Goal: Task Accomplishment & Management: Use online tool/utility

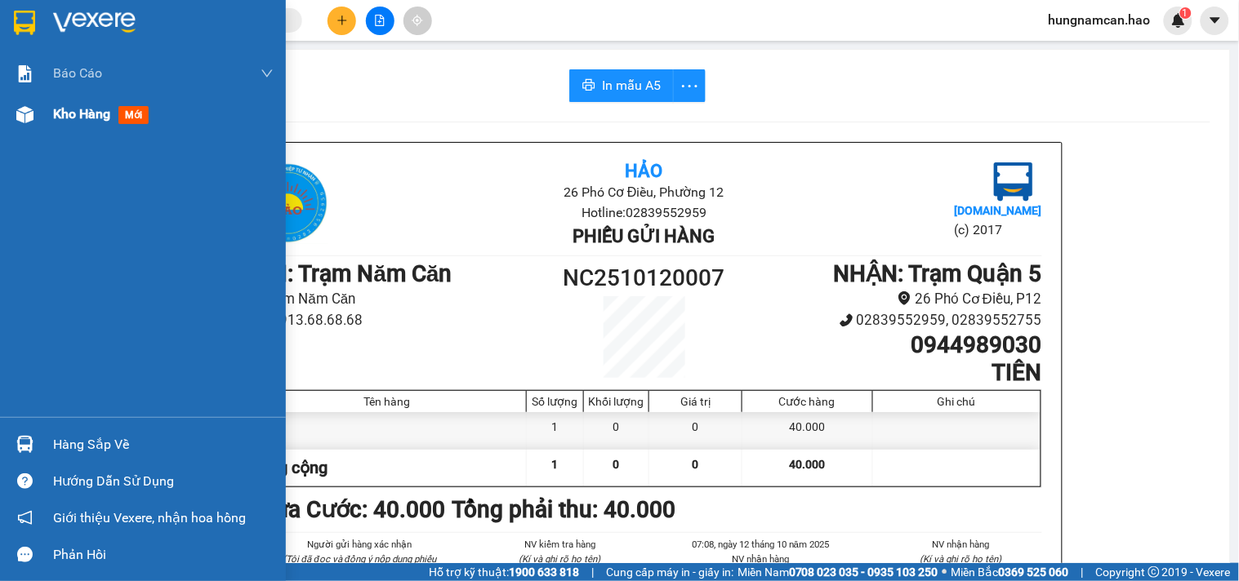
click at [14, 113] on div at bounding box center [25, 114] width 29 height 29
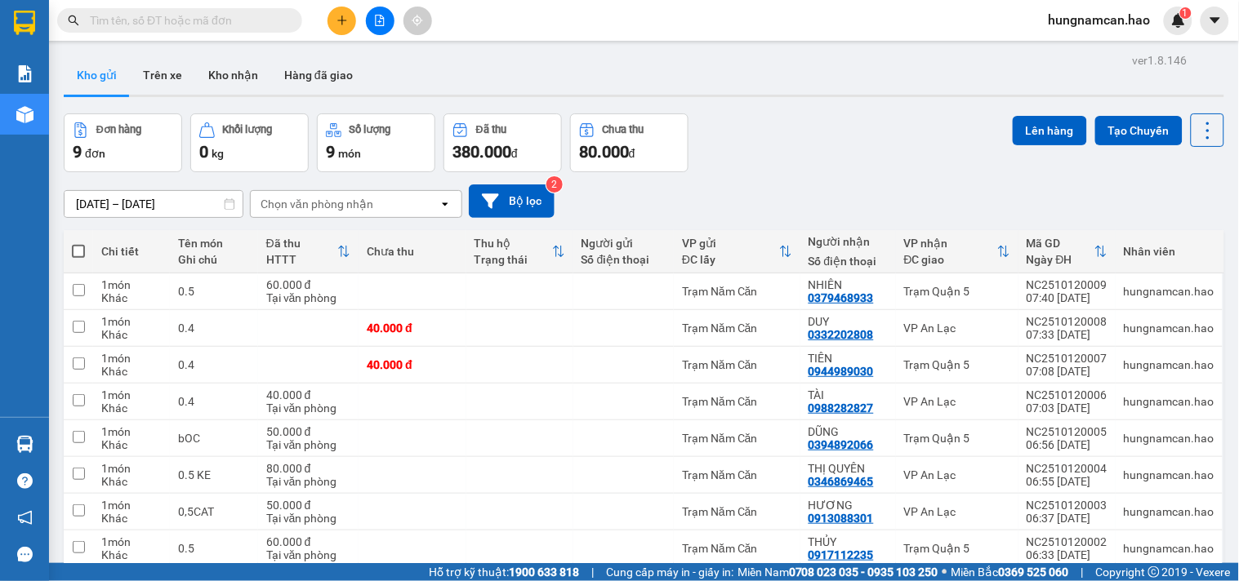
drag, startPoint x: 839, startPoint y: 45, endPoint x: 797, endPoint y: 70, distance: 48.7
click at [837, 47] on main "ver 1.8.146 Kho gửi Trên xe Kho nhận Hàng đã giao Đơn hàng 9 đơn Khối lượng 0 k…" at bounding box center [619, 281] width 1239 height 563
click at [75, 247] on span at bounding box center [78, 251] width 13 height 13
click at [78, 243] on input "checkbox" at bounding box center [78, 243] width 0 height 0
checkbox input "true"
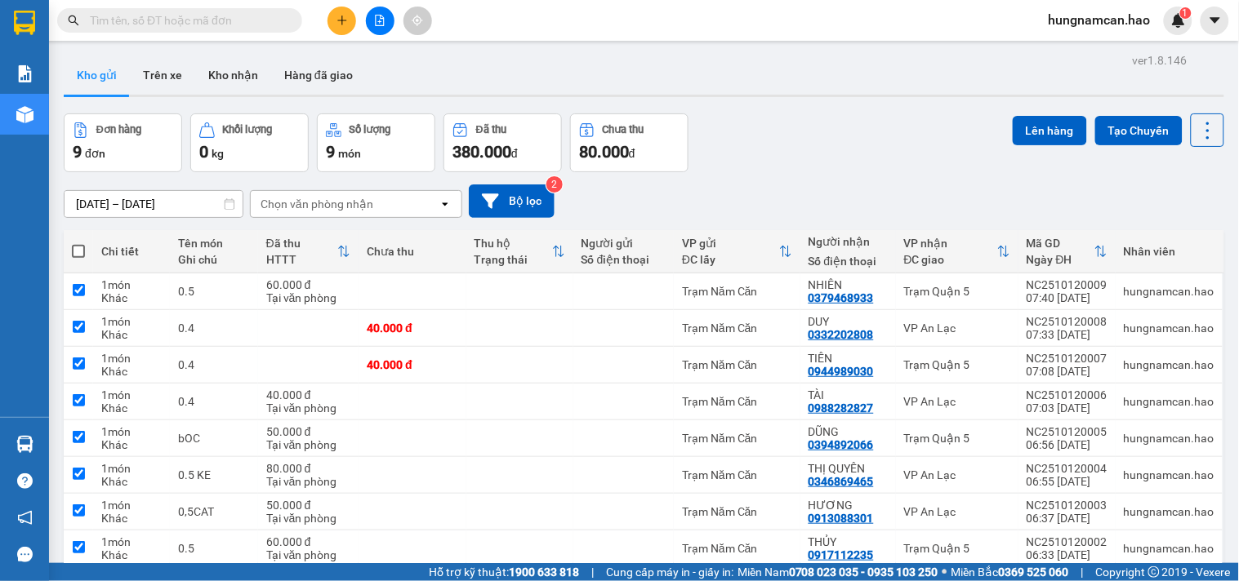
checkbox input "true"
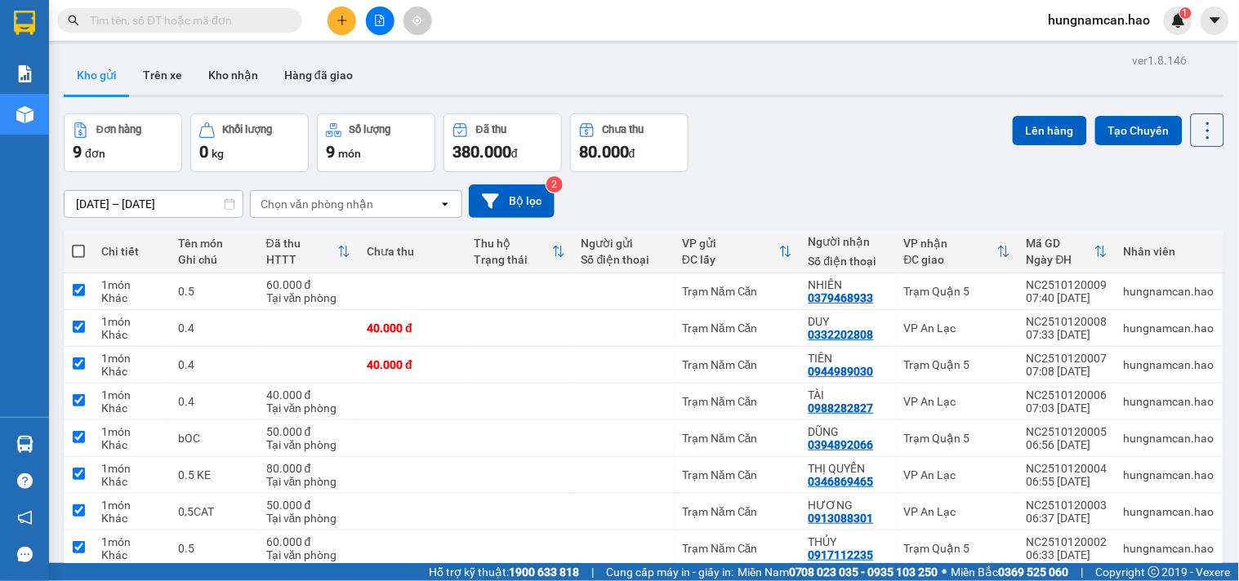
checkbox input "true"
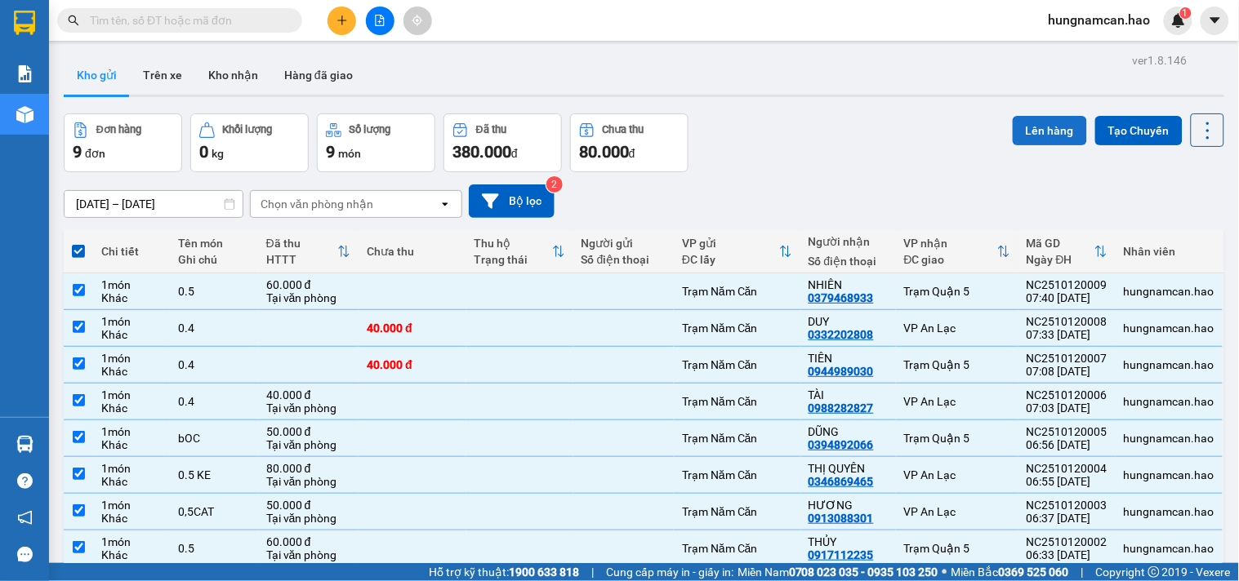
click at [1026, 118] on button "Lên hàng" at bounding box center [1050, 130] width 74 height 29
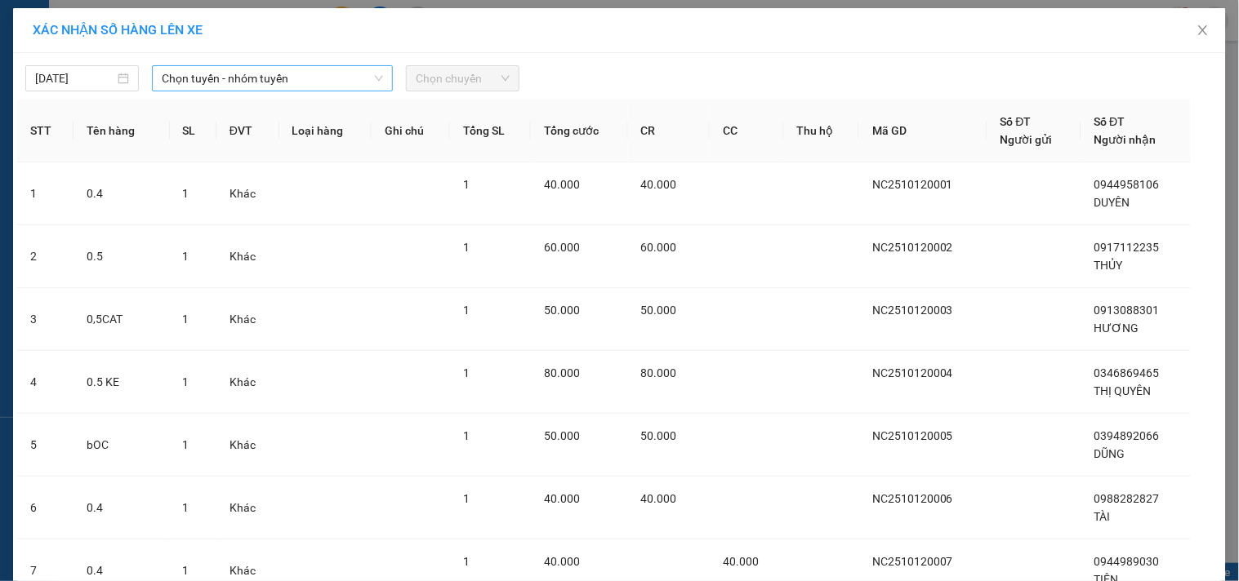
click at [297, 78] on span "Chọn tuyến - nhóm tuyến" at bounding box center [272, 78] width 221 height 24
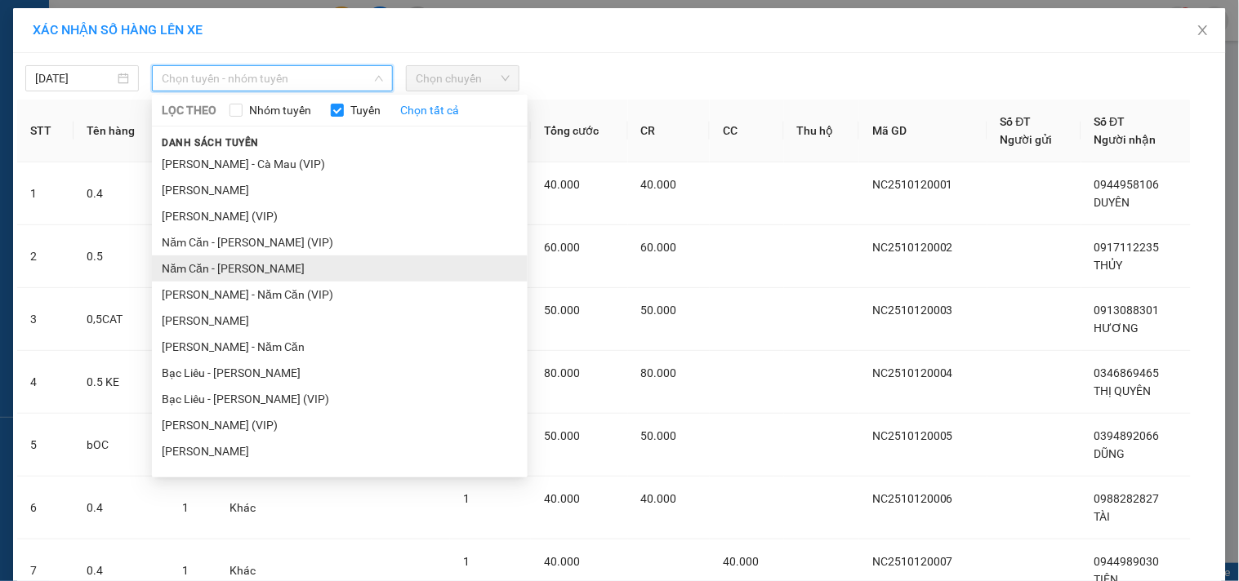
drag, startPoint x: 229, startPoint y: 270, endPoint x: 265, endPoint y: 245, distance: 43.3
click at [232, 269] on li "Năm Căn - [PERSON_NAME]" at bounding box center [340, 269] width 376 height 26
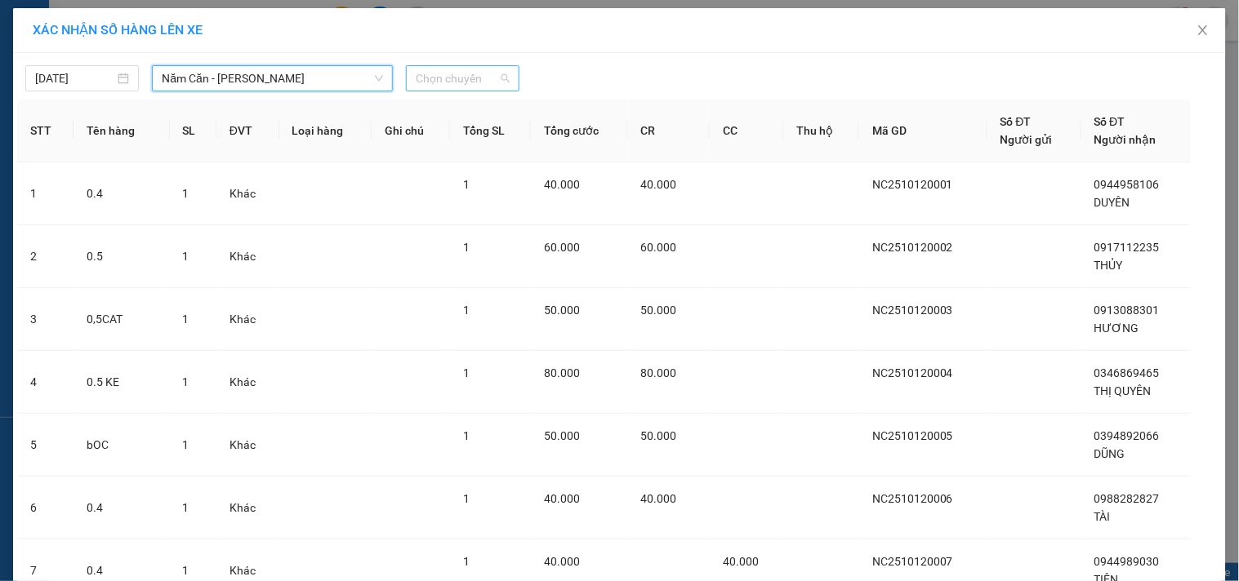
click at [501, 73] on span "Chọn chuyến" at bounding box center [463, 78] width 94 height 24
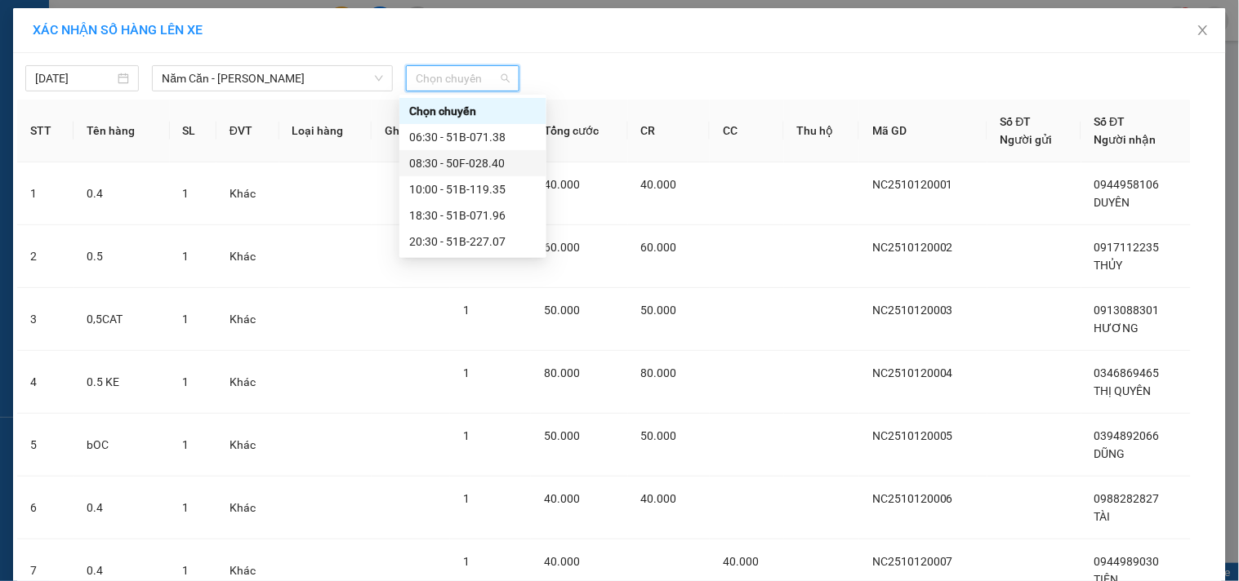
click at [461, 158] on div "08:30 - 50F-028.40" at bounding box center [472, 163] width 127 height 18
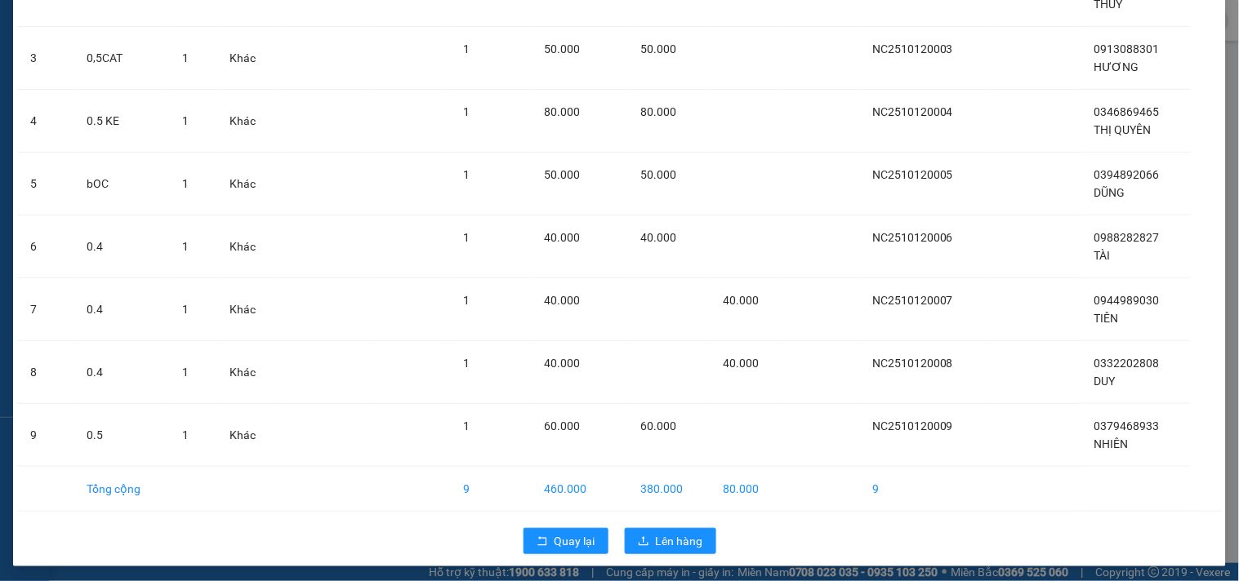
scroll to position [276, 0]
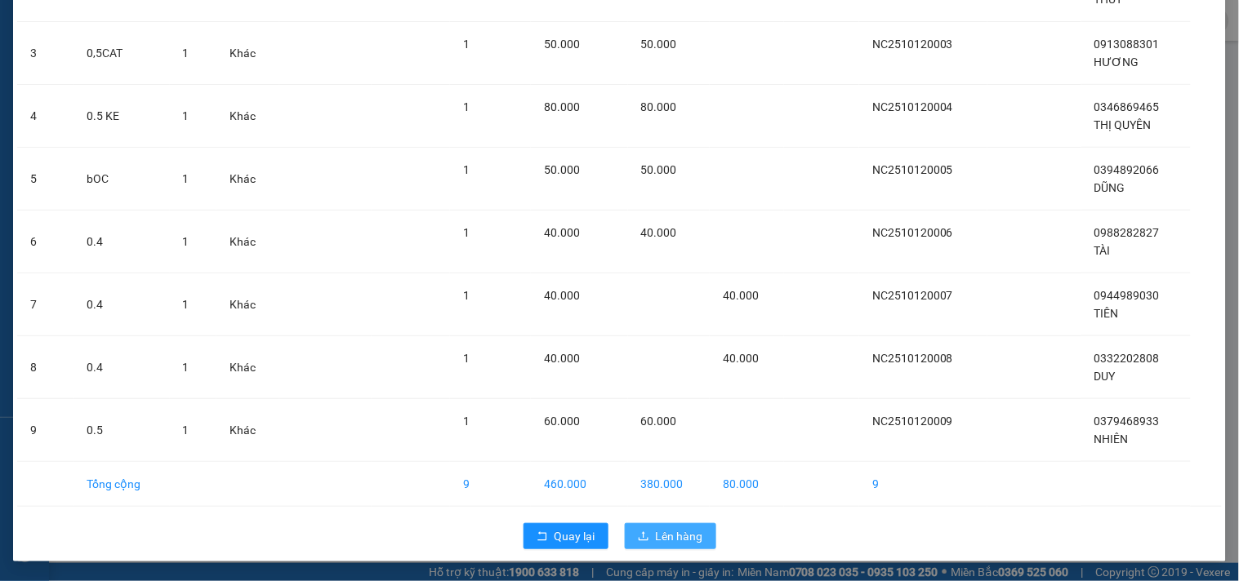
click at [638, 533] on icon "upload" at bounding box center [643, 536] width 11 height 11
